Goal: Task Accomplishment & Management: Manage account settings

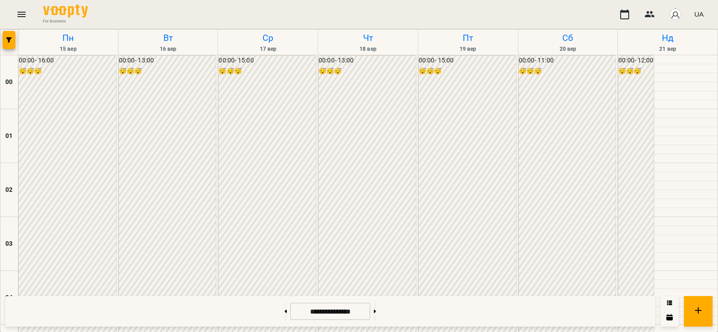
scroll to position [838, 0]
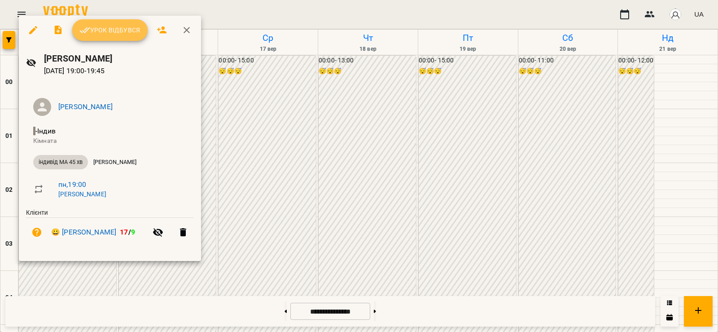
click at [103, 38] on button "Урок відбувся" at bounding box center [109, 30] width 75 height 22
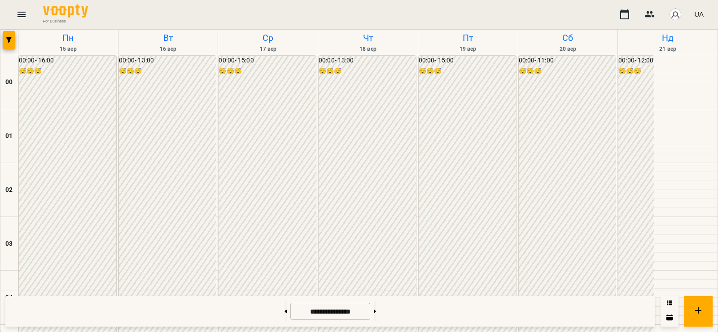
scroll to position [628, 0]
click at [683, 16] on button "button" at bounding box center [675, 14] width 23 height 23
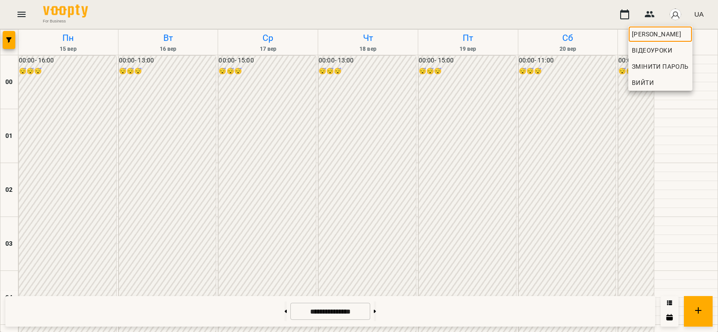
click at [663, 34] on span "[PERSON_NAME]" at bounding box center [660, 34] width 57 height 11
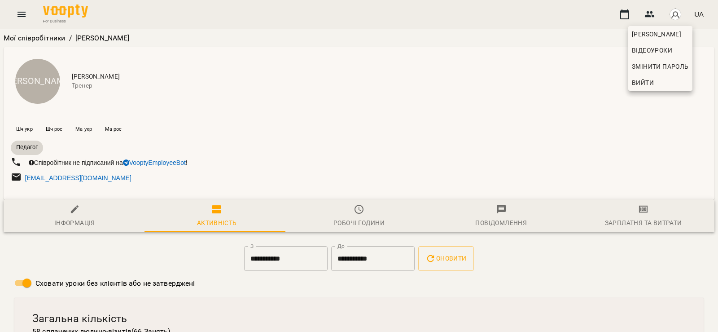
click at [370, 219] on div at bounding box center [359, 166] width 718 height 332
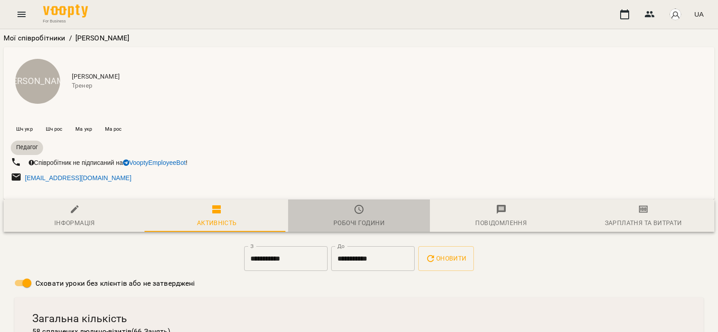
click at [368, 217] on span "Робочі години" at bounding box center [358, 216] width 131 height 24
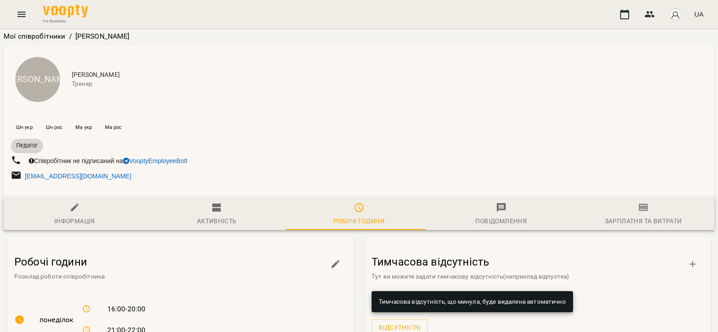
scroll to position [210, 0]
click at [339, 253] on button "button" at bounding box center [336, 264] width 22 height 22
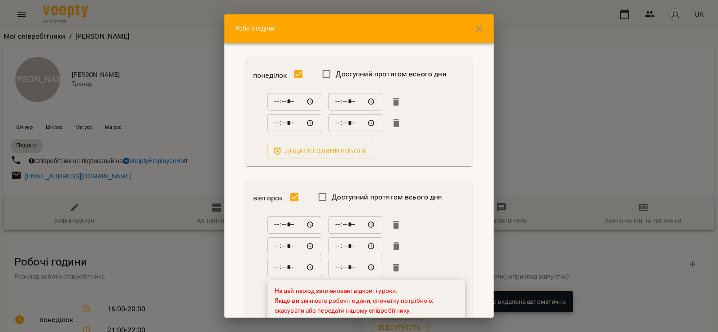
click at [395, 223] on icon "button" at bounding box center [396, 224] width 6 height 8
type input "*****"
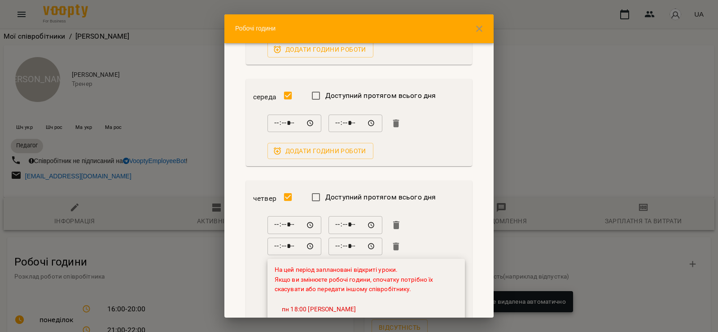
scroll to position [314, 0]
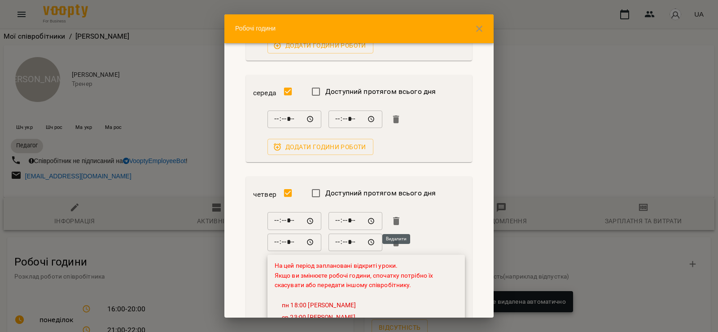
click at [396, 215] on icon "button" at bounding box center [396, 220] width 11 height 11
type input "*****"
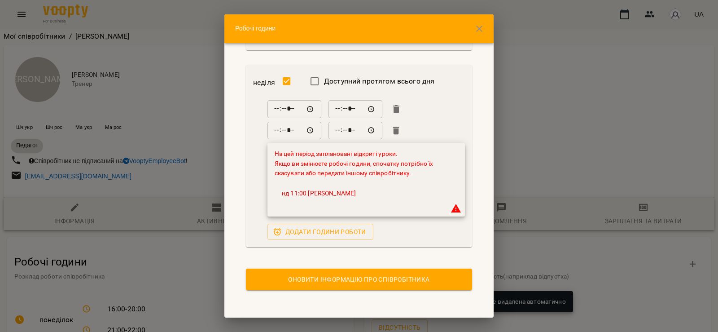
scroll to position [986, 0]
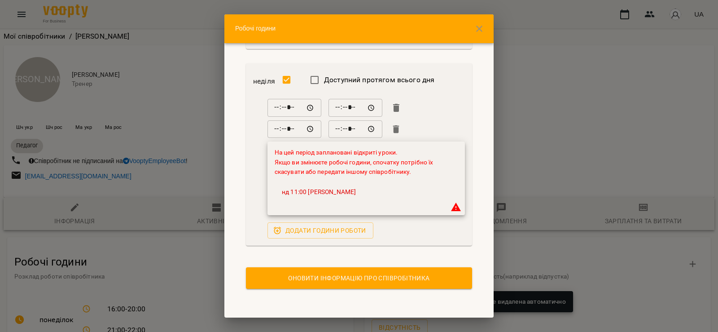
click at [386, 281] on span "Оновити інформацію про співробітника" at bounding box center [359, 277] width 212 height 11
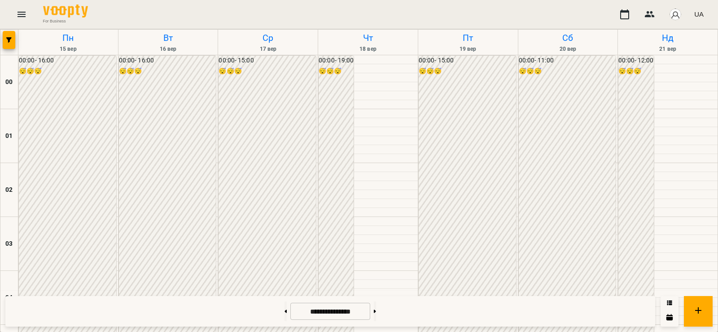
scroll to position [952, 0]
